Goal: Information Seeking & Learning: Compare options

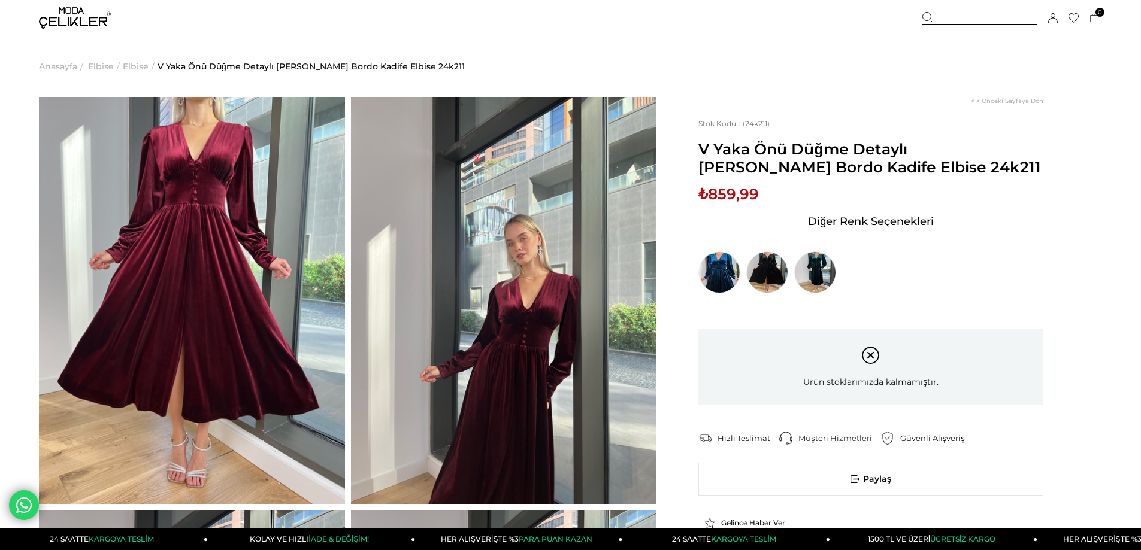
click at [243, 235] on img at bounding box center [192, 300] width 306 height 407
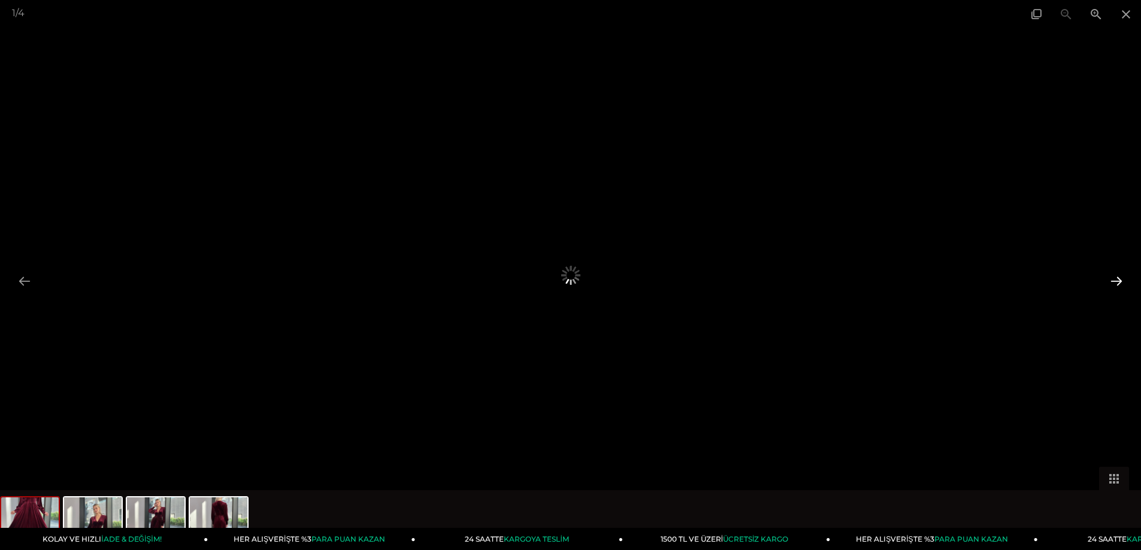
click at [1116, 278] on button at bounding box center [1116, 281] width 25 height 23
click at [1122, 15] on span at bounding box center [1126, 14] width 30 height 28
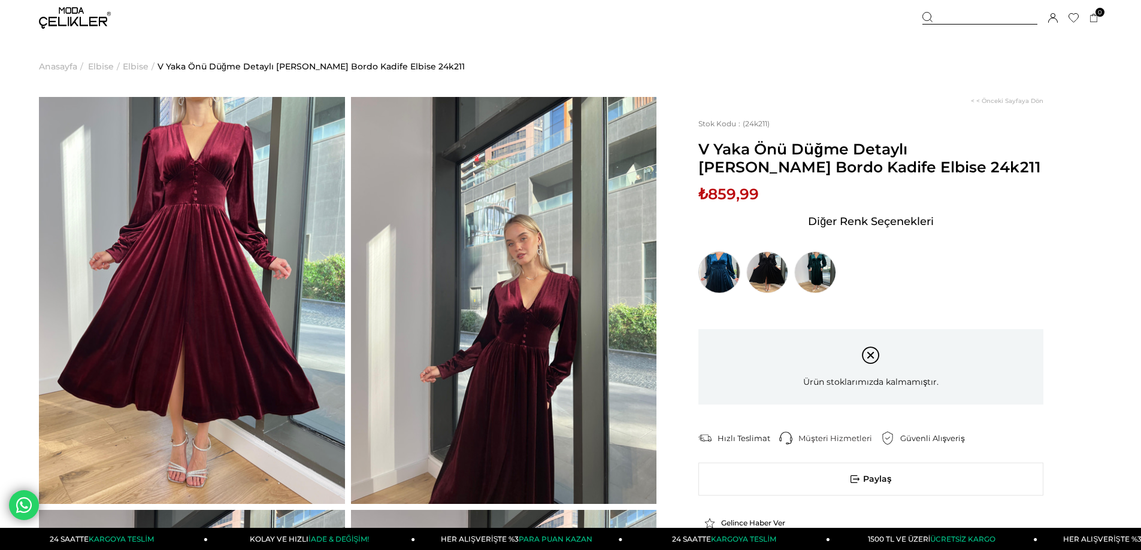
click at [715, 275] on img at bounding box center [719, 273] width 42 height 42
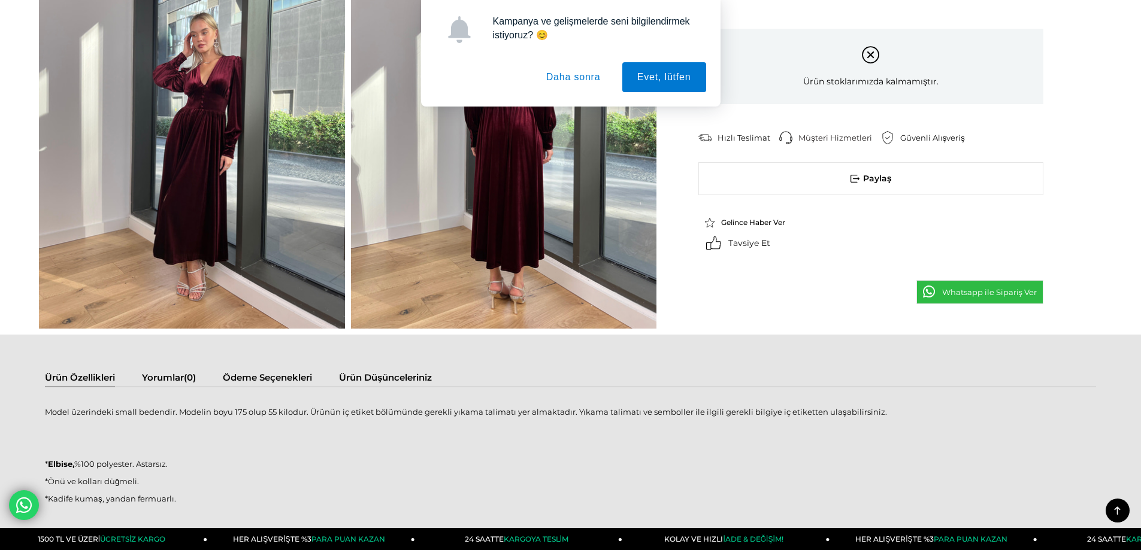
scroll to position [539, 0]
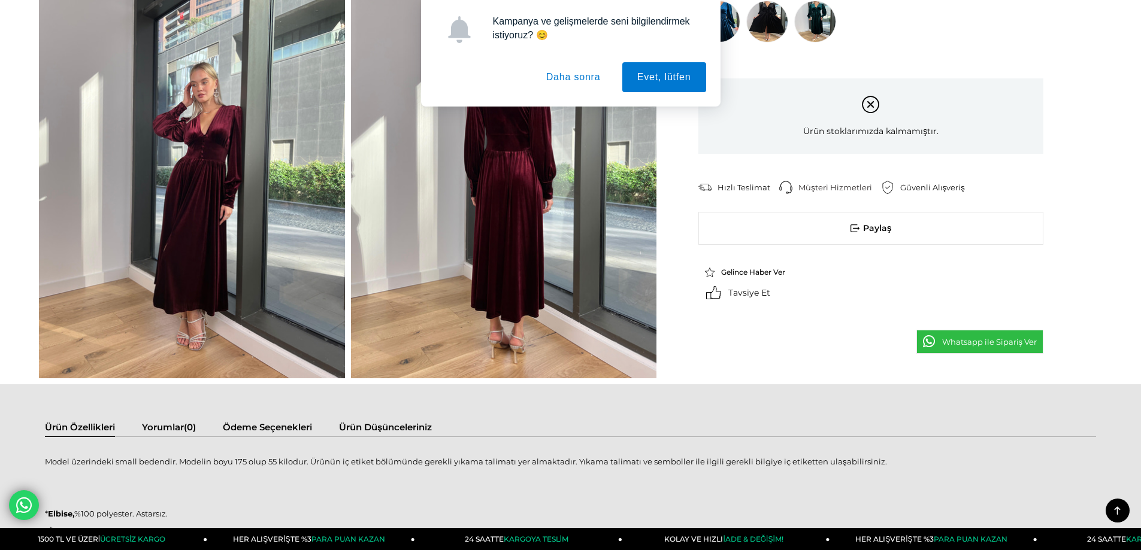
click at [576, 69] on button "Daha sonra" at bounding box center [573, 77] width 84 height 30
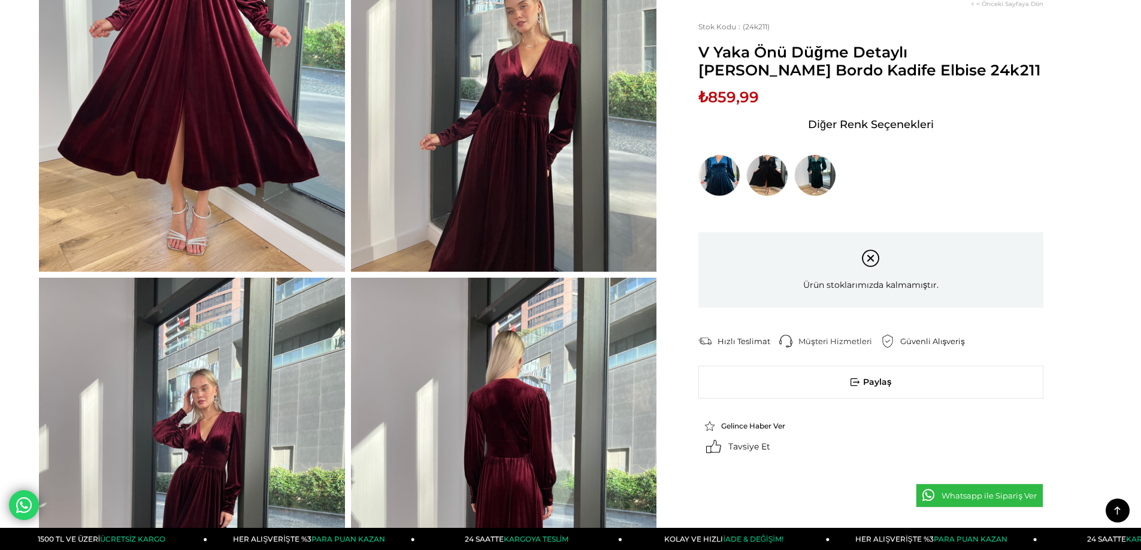
scroll to position [0, 0]
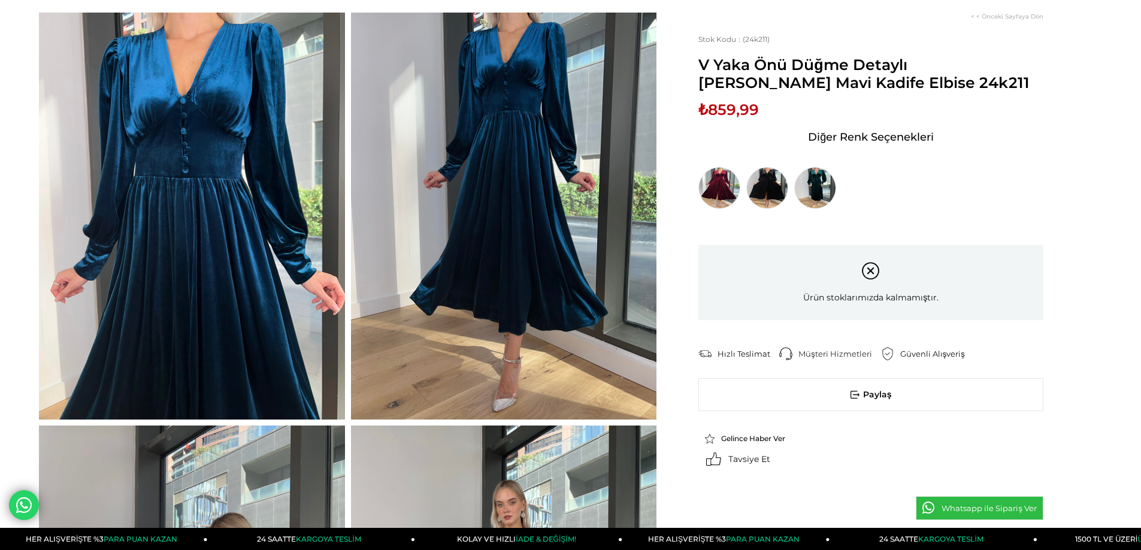
scroll to position [120, 0]
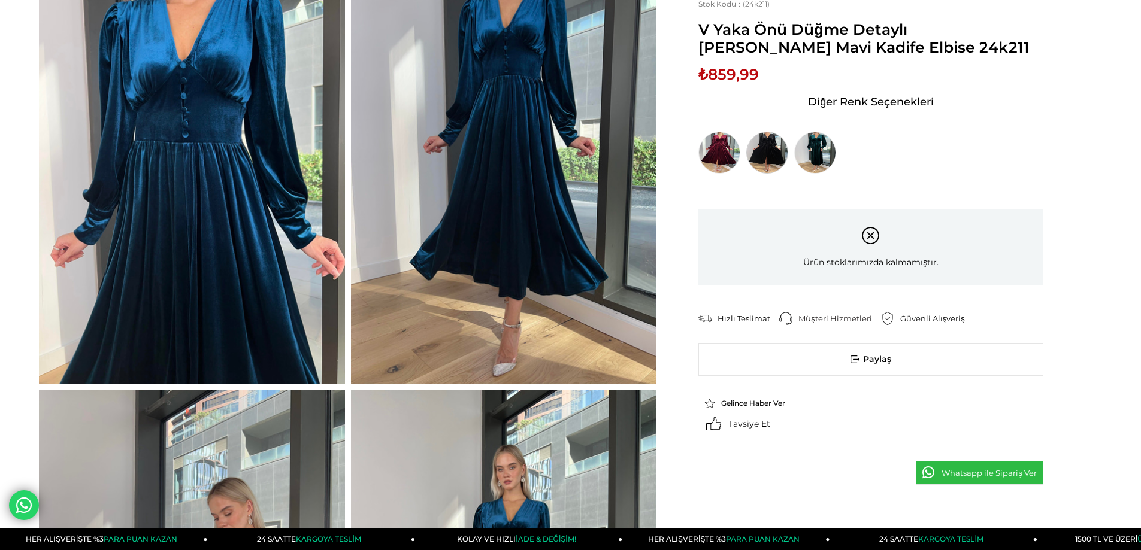
click at [773, 156] on img at bounding box center [767, 153] width 42 height 42
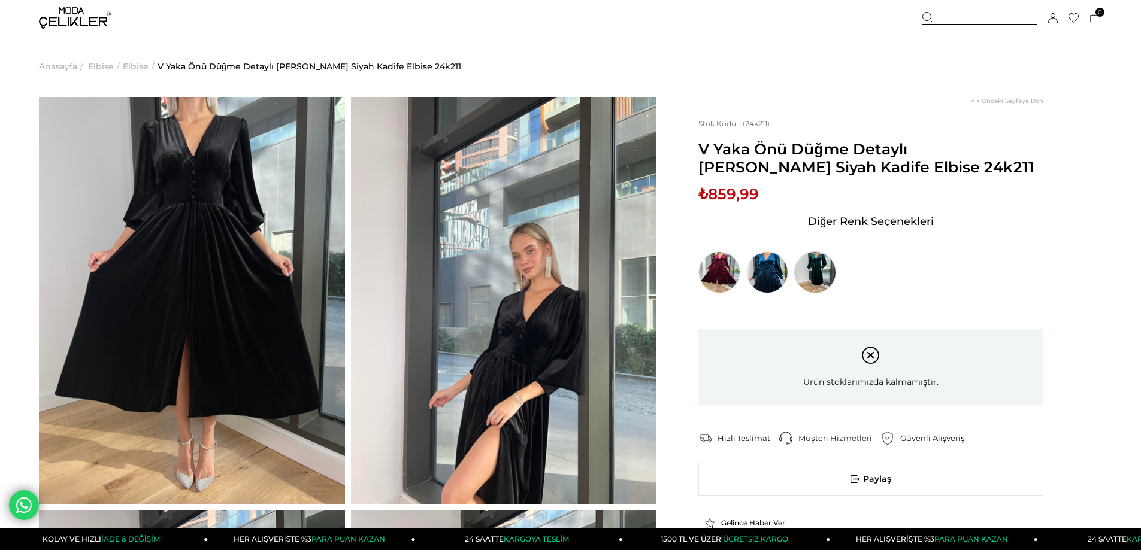
click at [823, 262] on img at bounding box center [815, 273] width 42 height 42
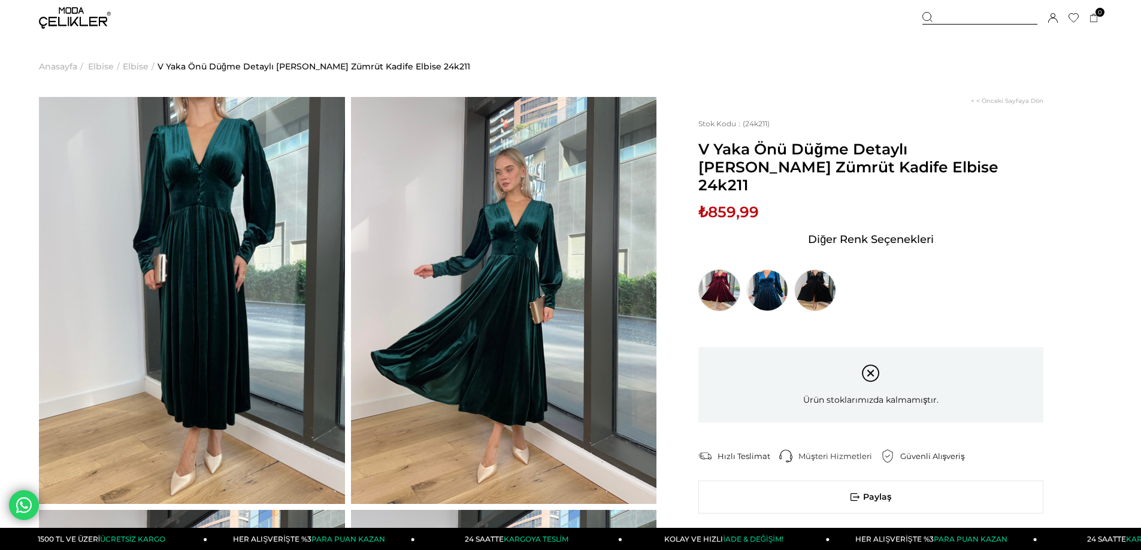
click at [723, 270] on img at bounding box center [719, 291] width 42 height 42
